Goal: Task Accomplishment & Management: Use online tool/utility

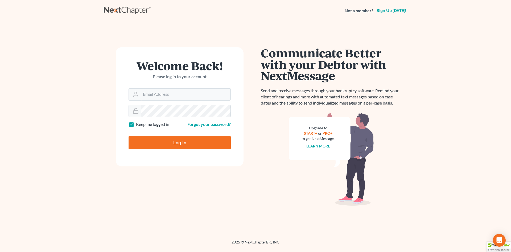
type input "[EMAIL_ADDRESS][DOMAIN_NAME]"
click at [182, 144] on input "Log In" at bounding box center [180, 142] width 102 height 13
type input "Thinking..."
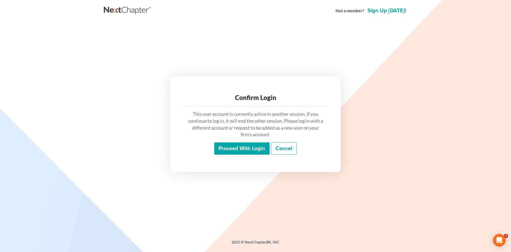
click at [244, 147] on input "Proceed with login" at bounding box center [241, 148] width 55 height 12
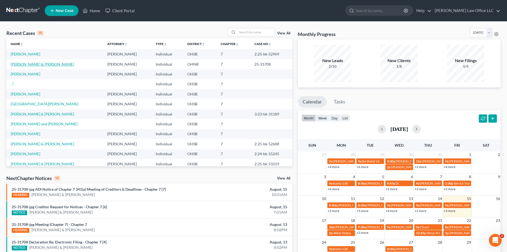
click at [21, 63] on link "Barnett, Timothy & Waldron, Chelsea" at bounding box center [42, 64] width 63 height 5
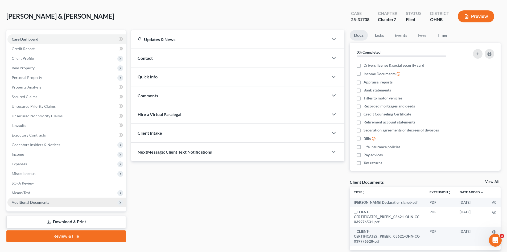
scroll to position [12, 0]
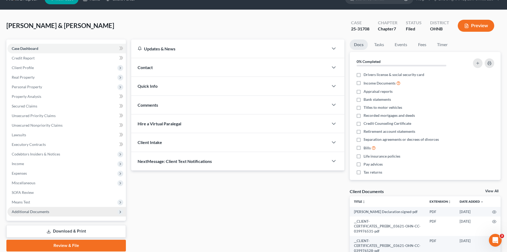
click at [52, 212] on span "Additional Documents" at bounding box center [66, 212] width 118 height 10
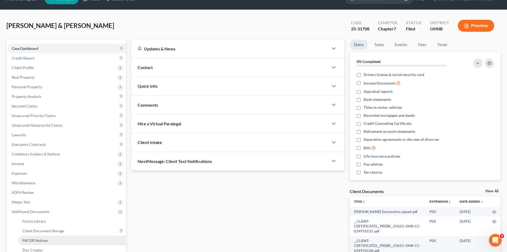
click at [48, 240] on link "PACER Notices" at bounding box center [72, 240] width 108 height 10
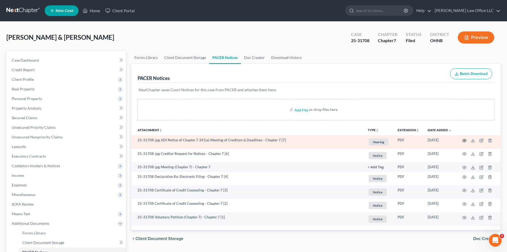
click at [464, 140] on icon "button" at bounding box center [464, 140] width 4 height 4
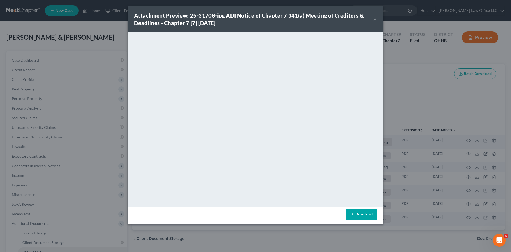
click at [407, 89] on div "Attachment Preview: 25-31708-jpg ADI Notice of Chapter 7 341(a) Meeting of Cred…" at bounding box center [255, 126] width 511 height 252
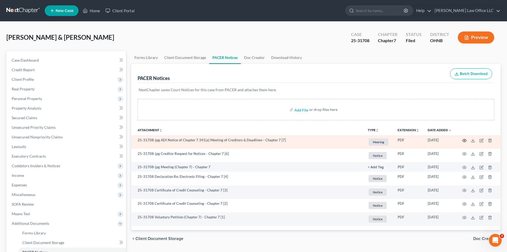
click at [465, 141] on circle "button" at bounding box center [464, 140] width 1 height 1
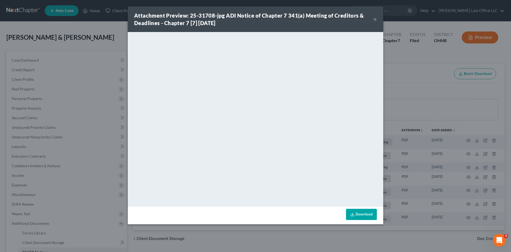
click at [375, 19] on button "×" at bounding box center [375, 19] width 4 height 6
